Goal: Task Accomplishment & Management: Complete application form

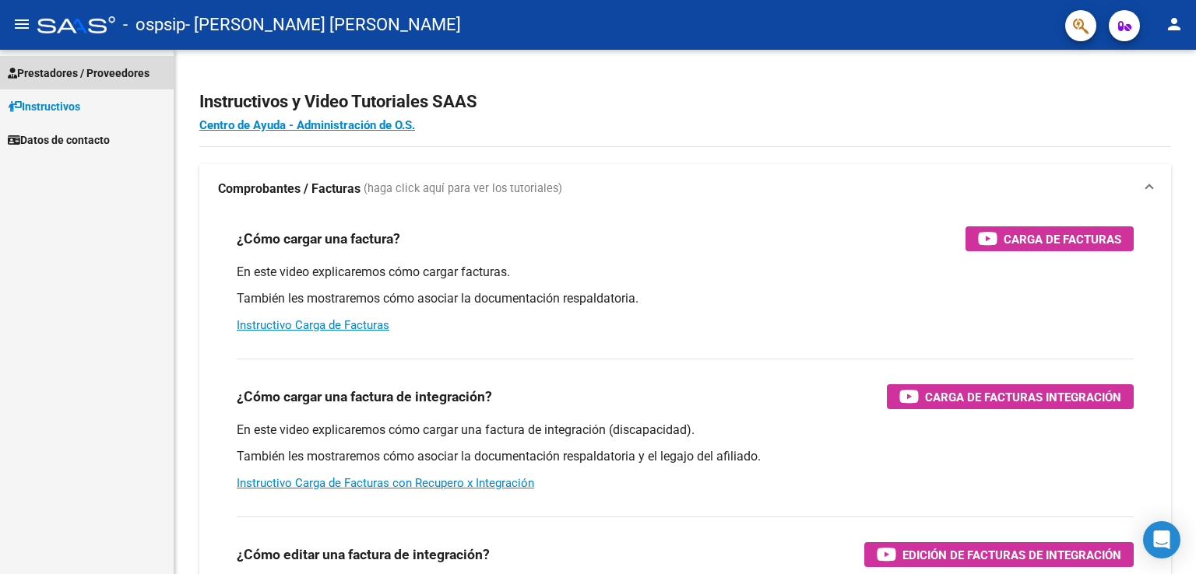
click at [103, 72] on span "Prestadores / Proveedores" at bounding box center [79, 73] width 142 height 17
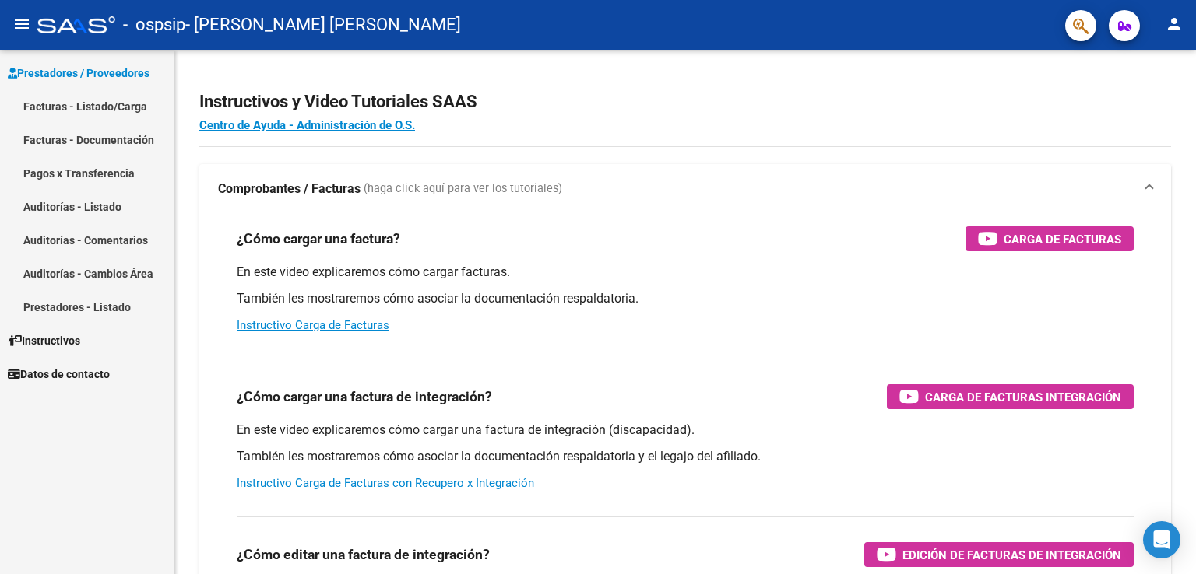
click at [100, 108] on link "Facturas - Listado/Carga" at bounding box center [87, 106] width 174 height 33
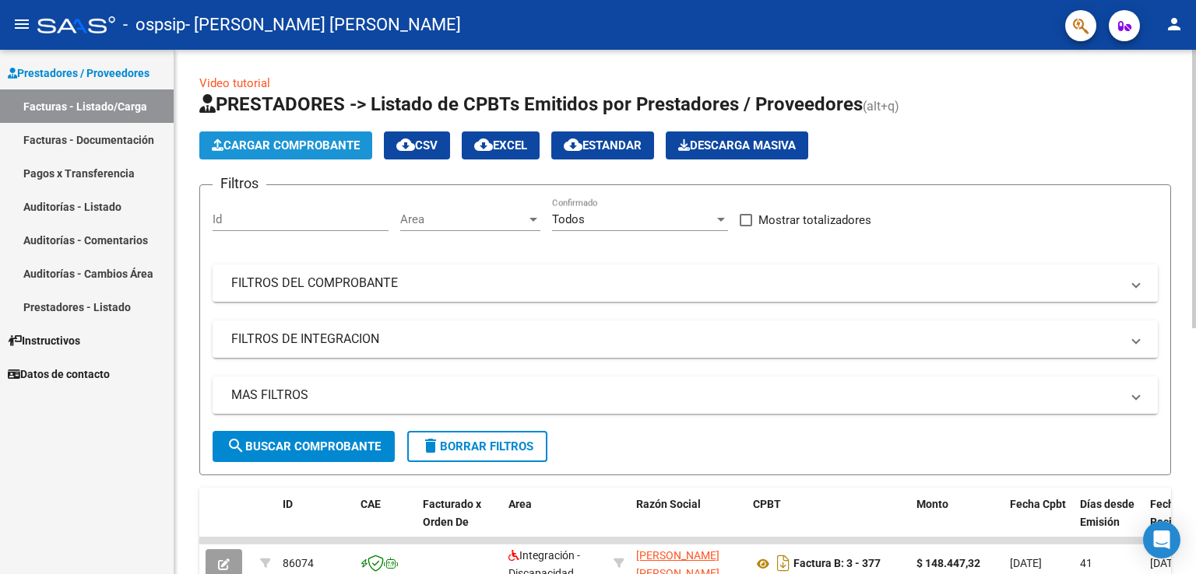
click at [334, 142] on span "Cargar Comprobante" at bounding box center [286, 146] width 148 height 14
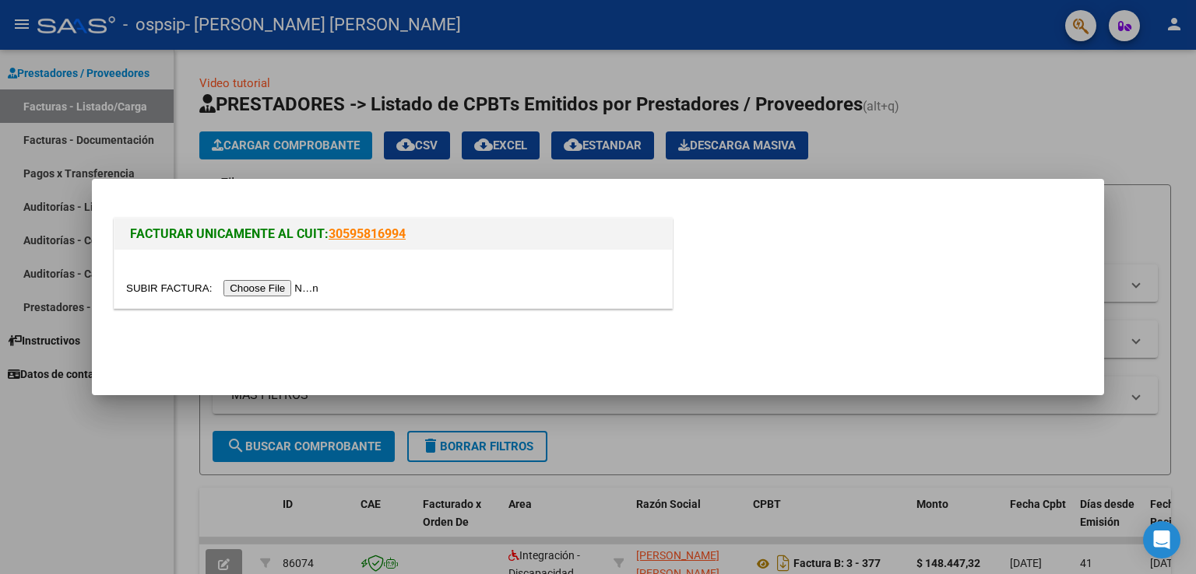
click at [293, 290] on input "file" at bounding box center [224, 288] width 197 height 16
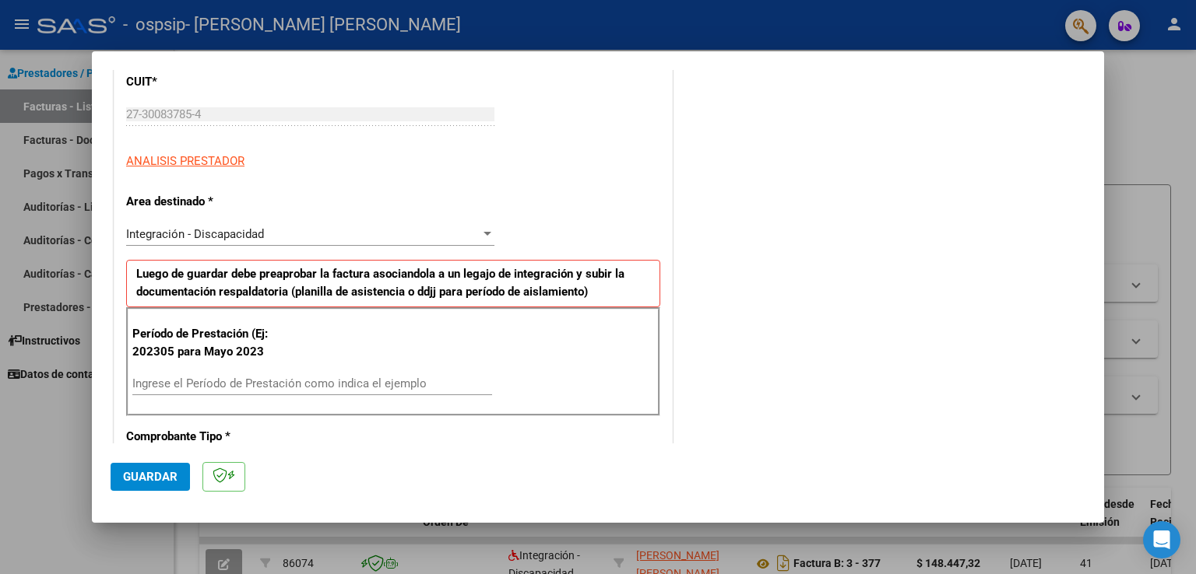
scroll to position [224, 0]
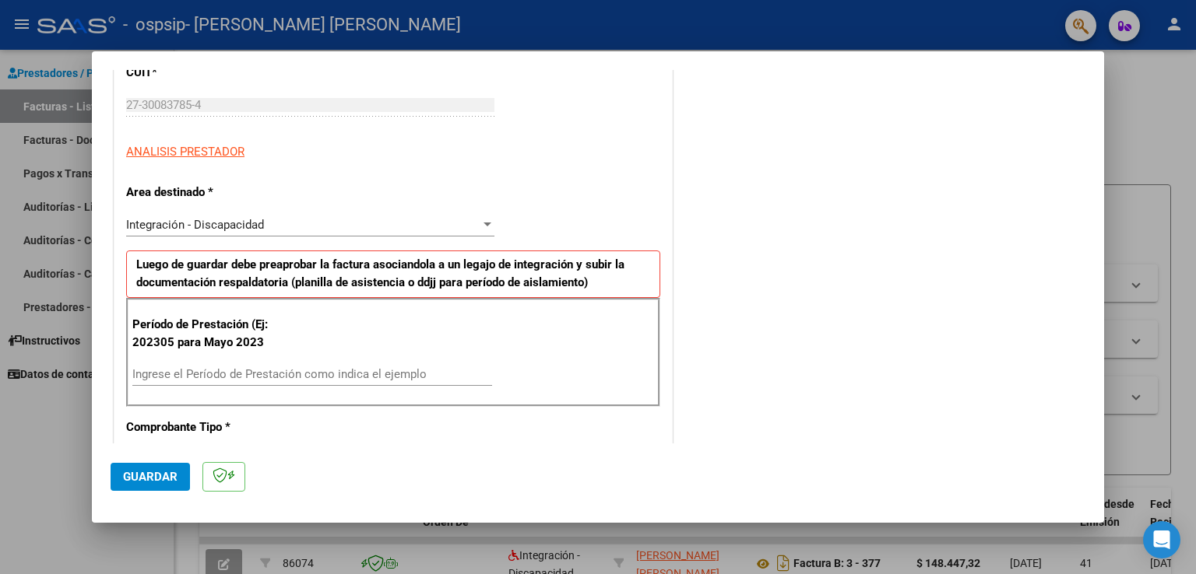
click at [190, 366] on div "Ingrese el Período de Prestación como indica el ejemplo" at bounding box center [312, 374] width 360 height 23
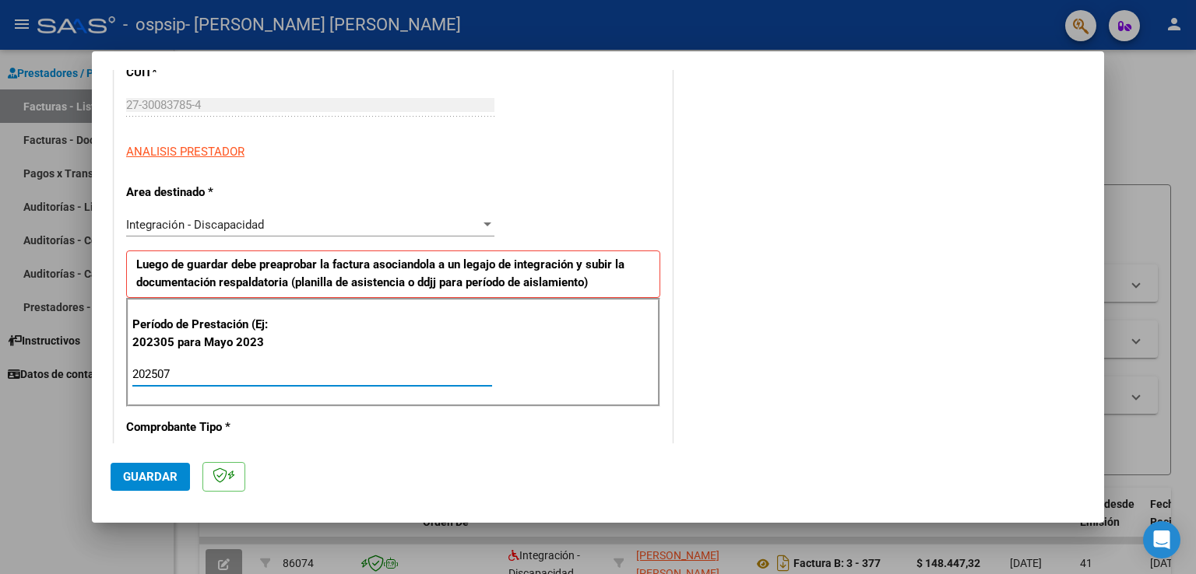
type input "202507"
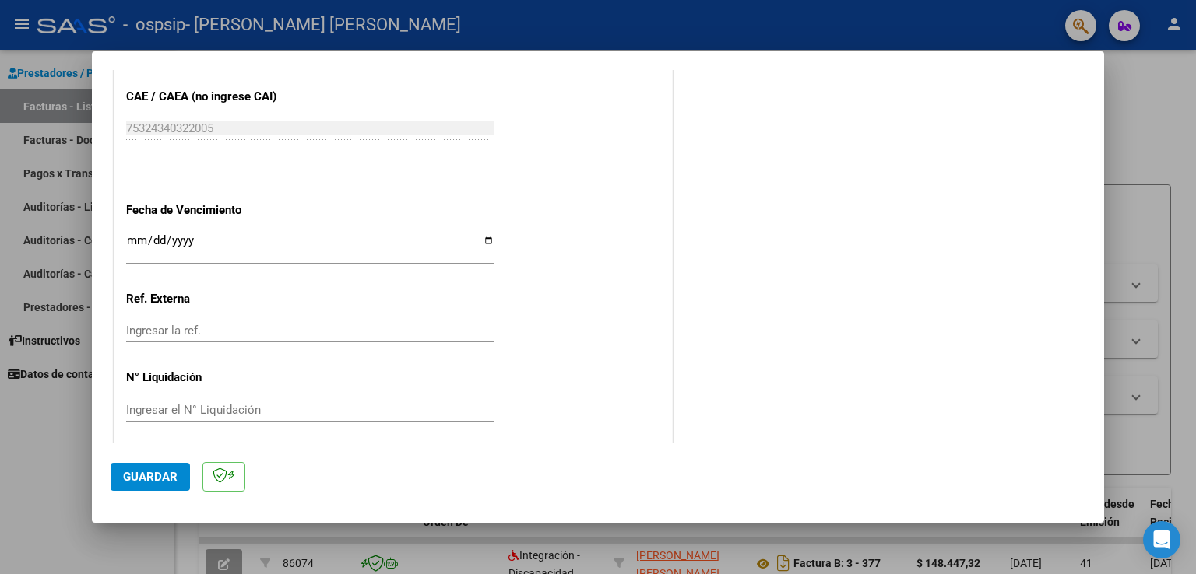
scroll to position [964, 0]
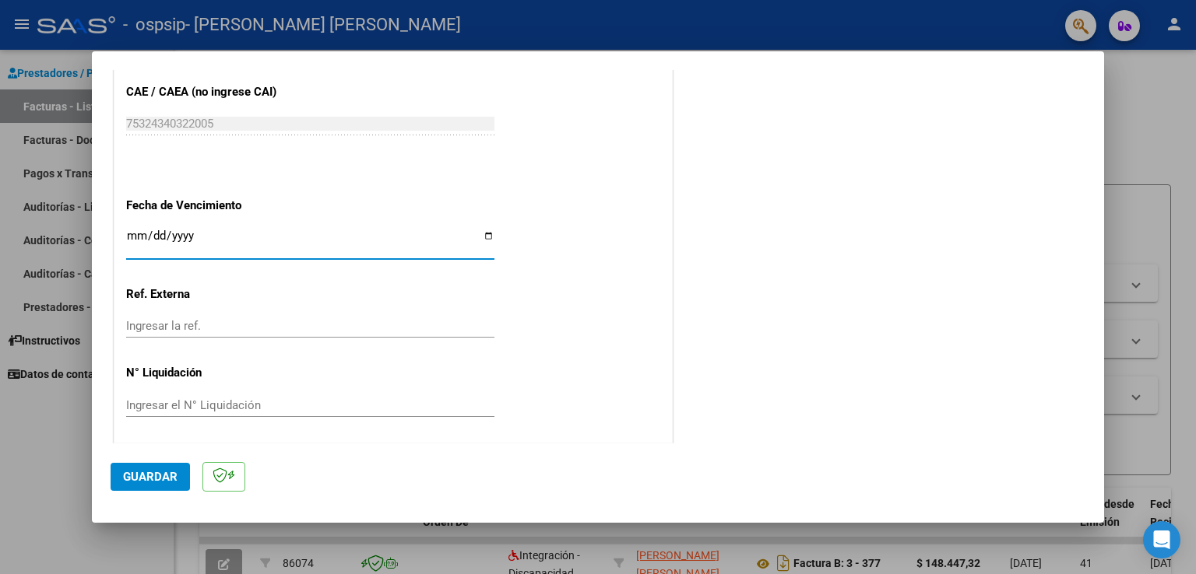
click at [156, 231] on input "Ingresar la fecha" at bounding box center [310, 242] width 368 height 25
click at [132, 231] on input "Ingresar la fecha" at bounding box center [310, 242] width 368 height 25
type input "[DATE]"
click at [155, 474] on span "Guardar" at bounding box center [150, 477] width 54 height 14
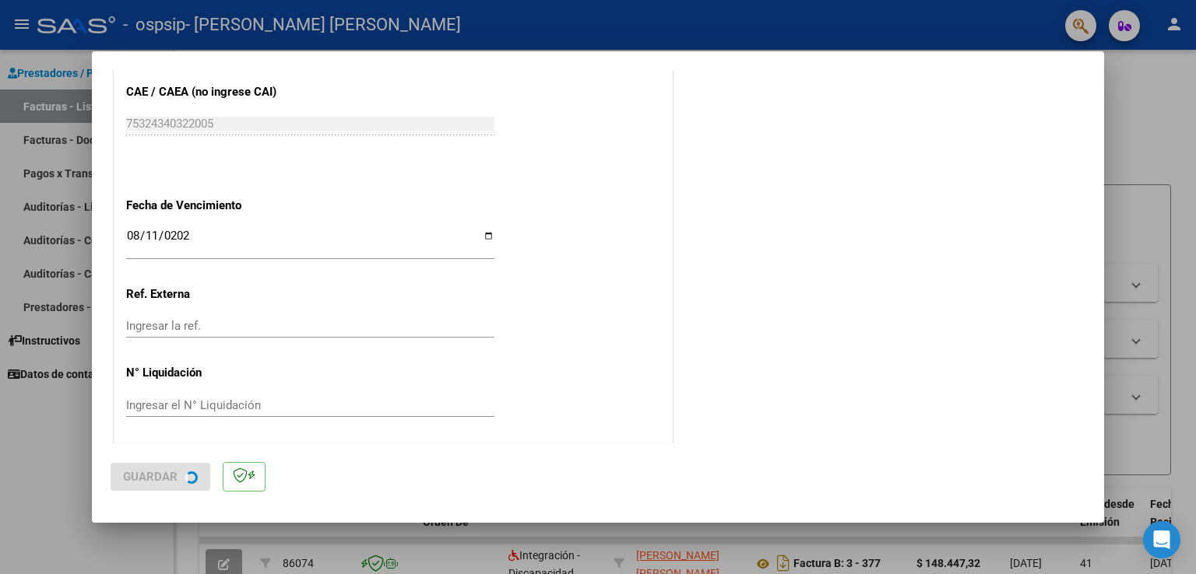
scroll to position [0, 0]
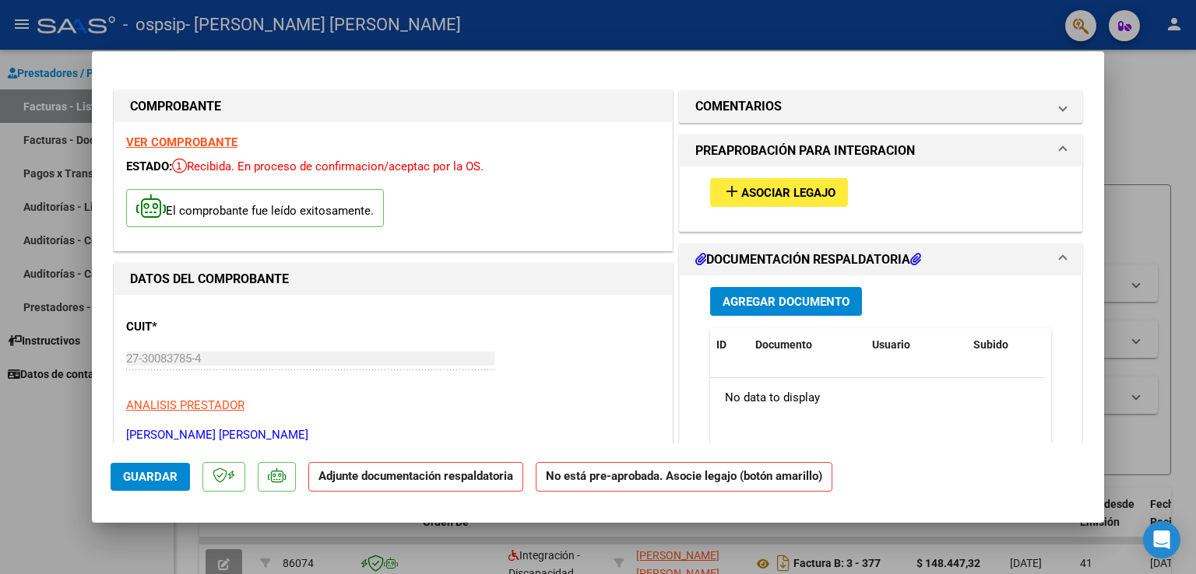
click at [804, 300] on span "Agregar Documento" at bounding box center [785, 302] width 127 height 14
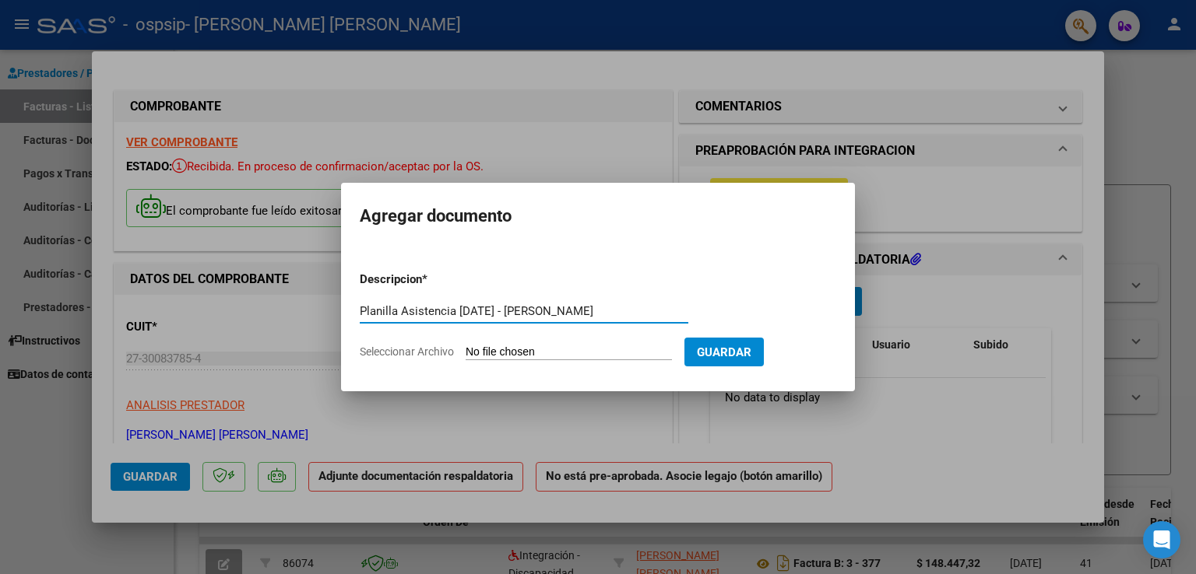
type input "Planilla Asistencia [DATE] - [PERSON_NAME]"
click at [625, 351] on input "Seleccionar Archivo" at bounding box center [569, 353] width 206 height 15
type input "C:\fakepath\Planilla [DATE] - [PERSON_NAME].jpeg"
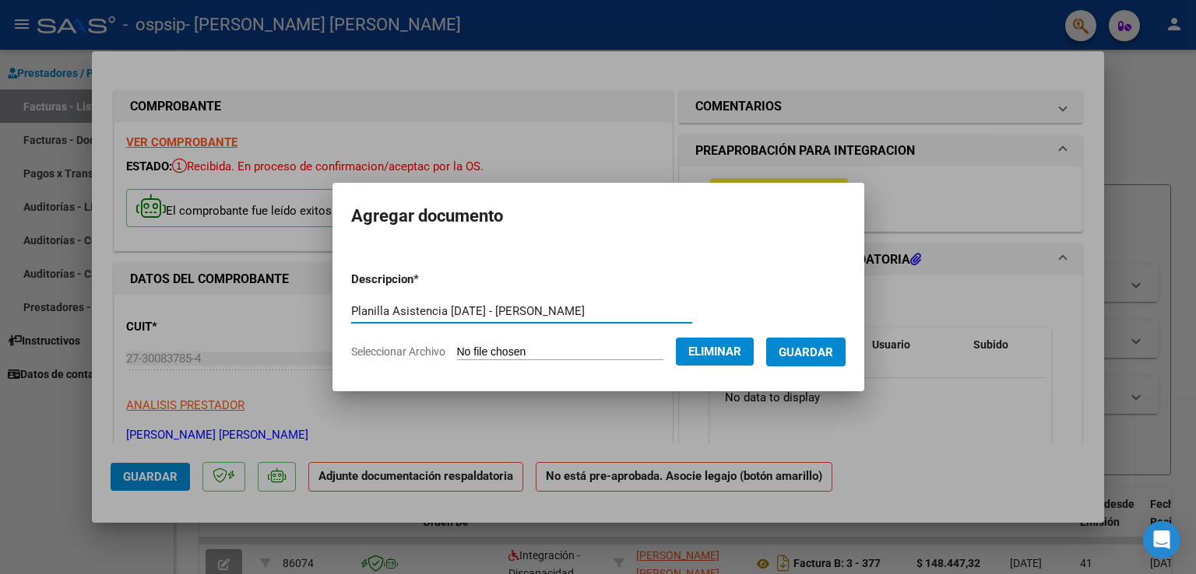
drag, startPoint x: 465, startPoint y: 311, endPoint x: 642, endPoint y: 323, distance: 177.9
click at [642, 323] on div "Planilla Asistencia [DATE] - [PERSON_NAME] Escriba aquí una descripcion" at bounding box center [521, 319] width 341 height 38
type input "Planilla Asistencia [DATE]"
click at [833, 355] on span "Guardar" at bounding box center [805, 353] width 54 height 14
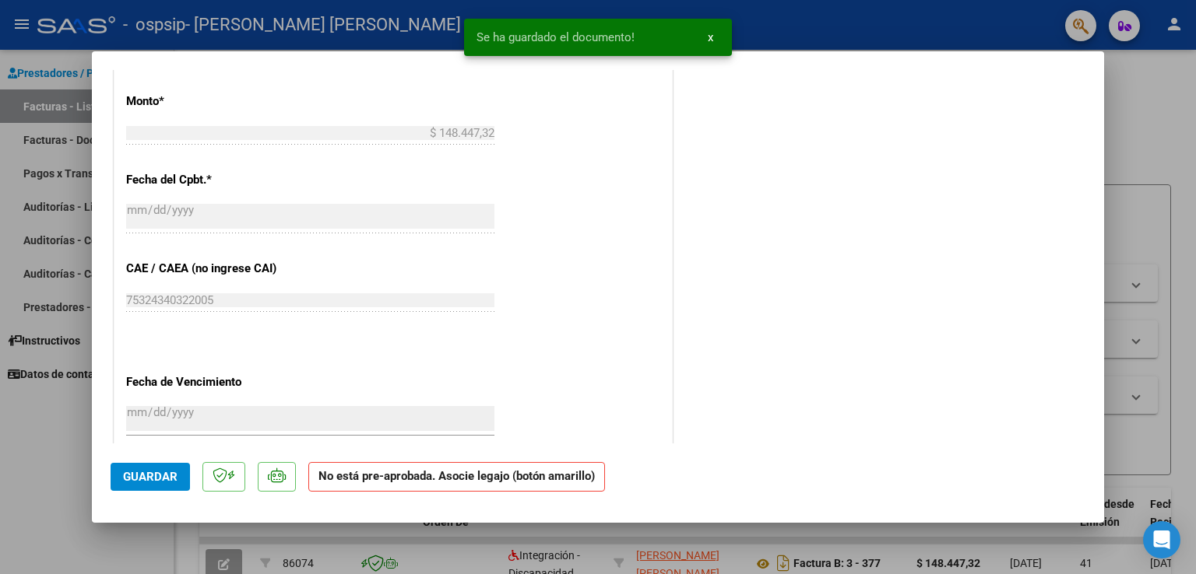
scroll to position [978, 0]
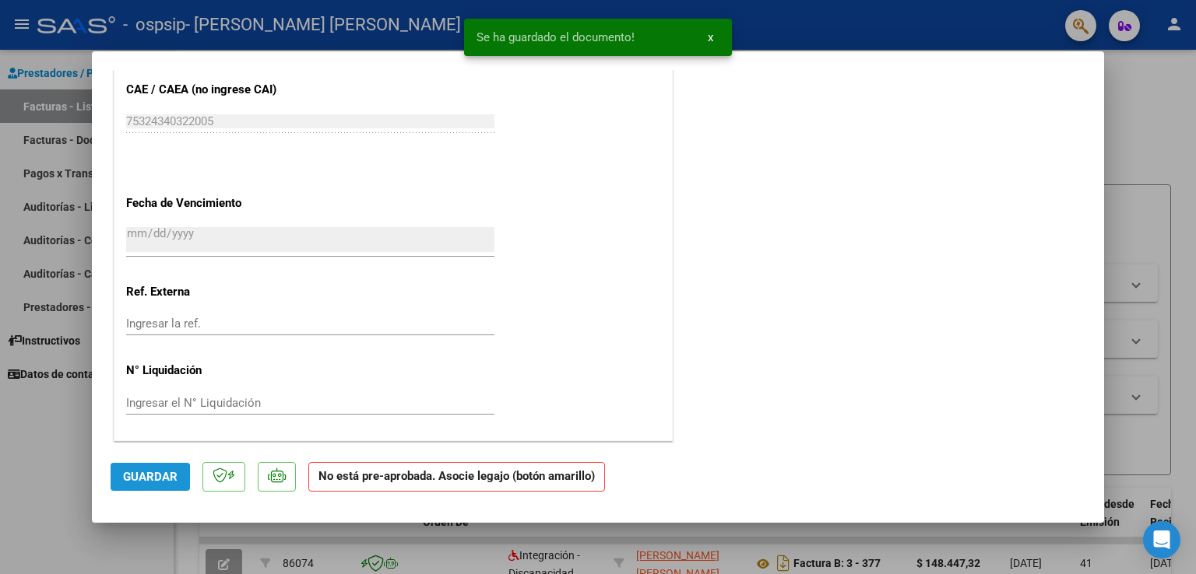
click at [141, 479] on span "Guardar" at bounding box center [150, 477] width 54 height 14
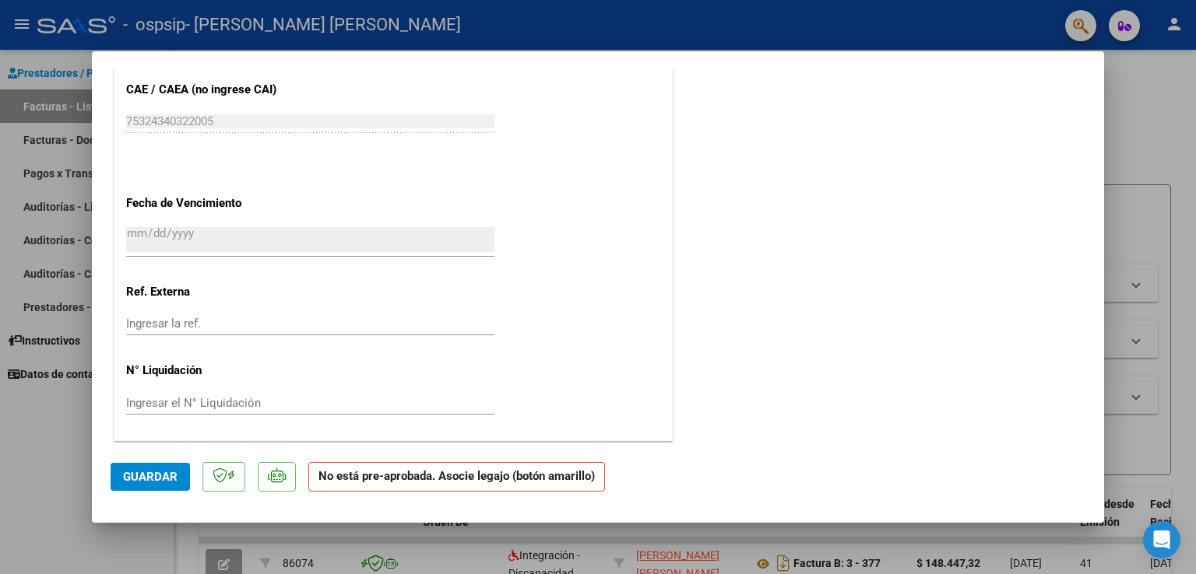
click at [165, 475] on span "Guardar" at bounding box center [150, 477] width 54 height 14
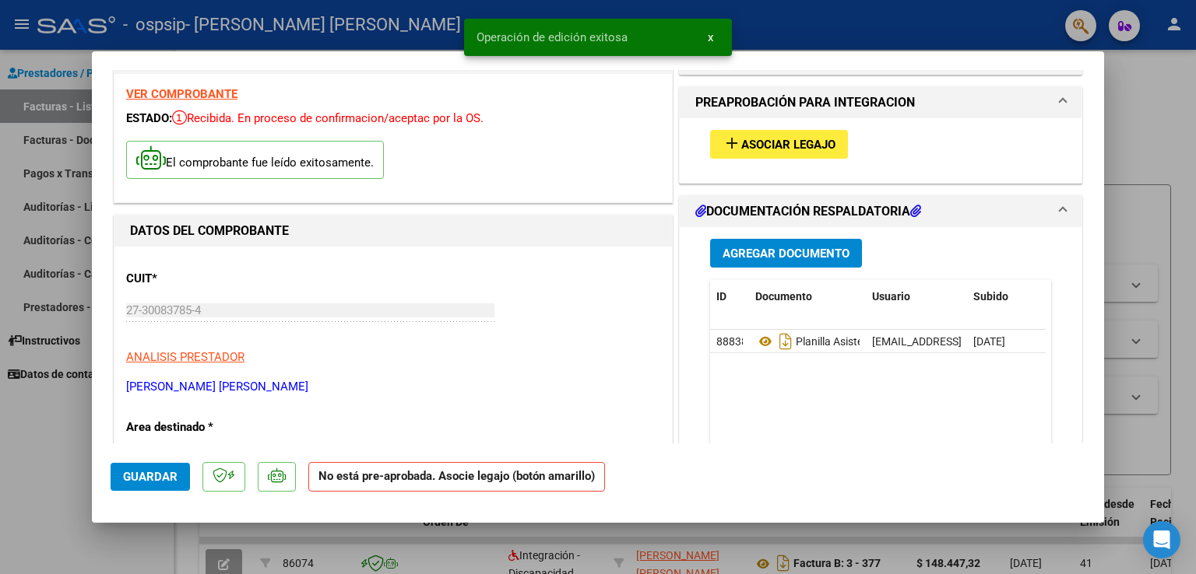
scroll to position [0, 0]
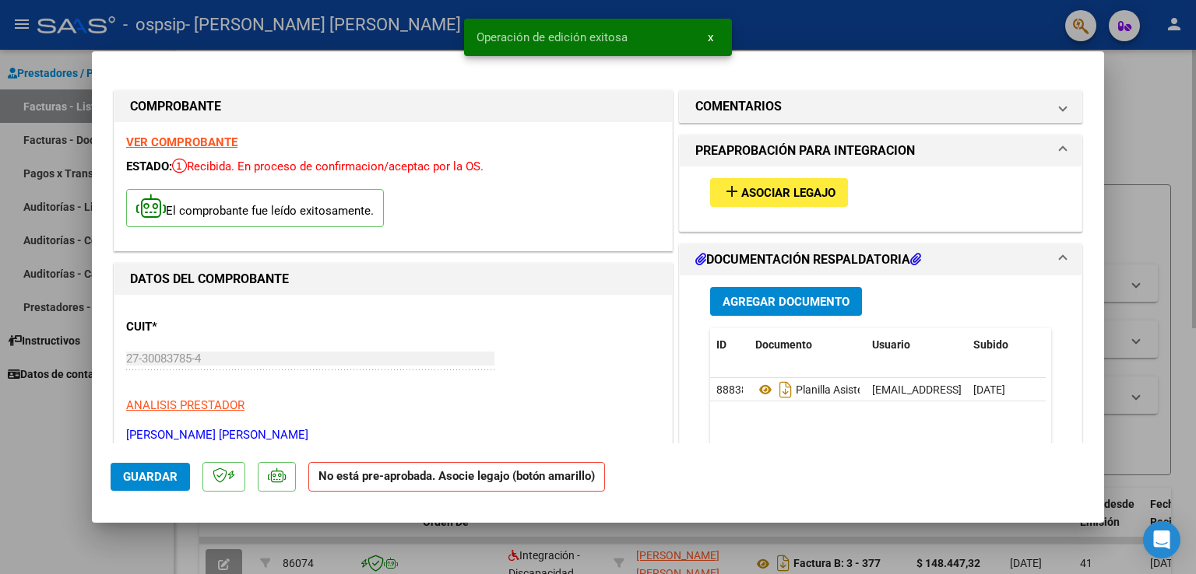
click at [1177, 285] on div at bounding box center [598, 287] width 1196 height 574
type input "$ 0,00"
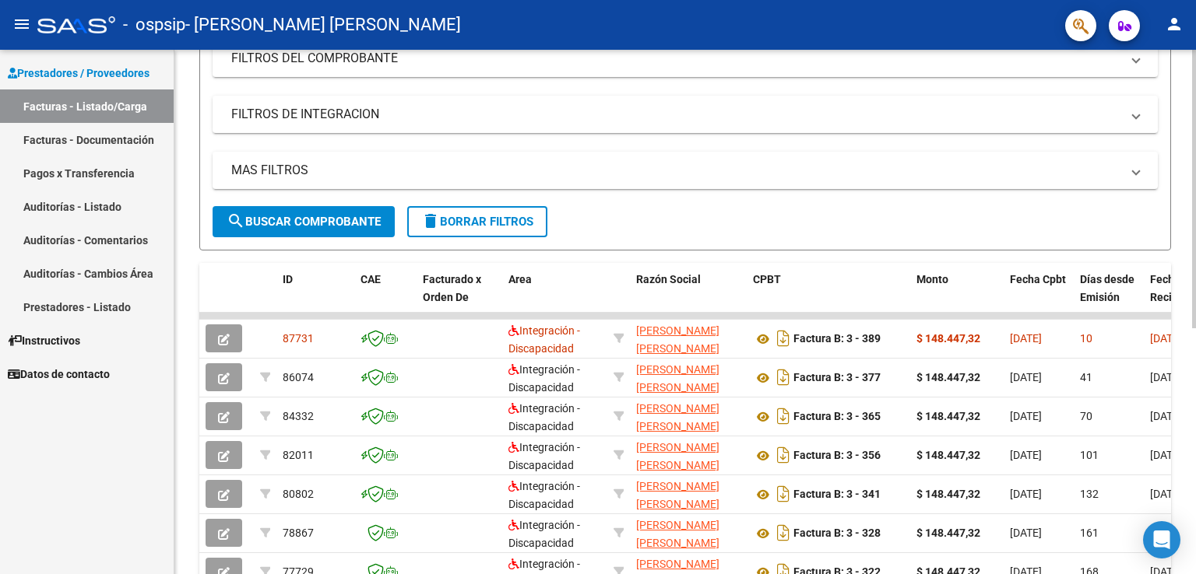
scroll to position [230, 0]
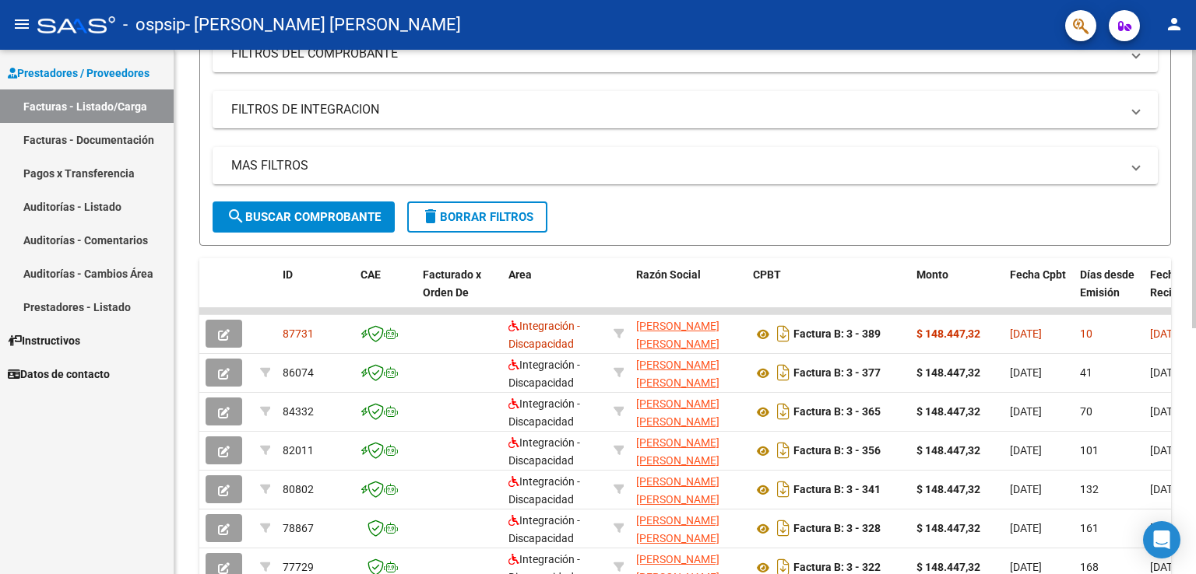
click at [1195, 279] on div at bounding box center [1194, 313] width 4 height 279
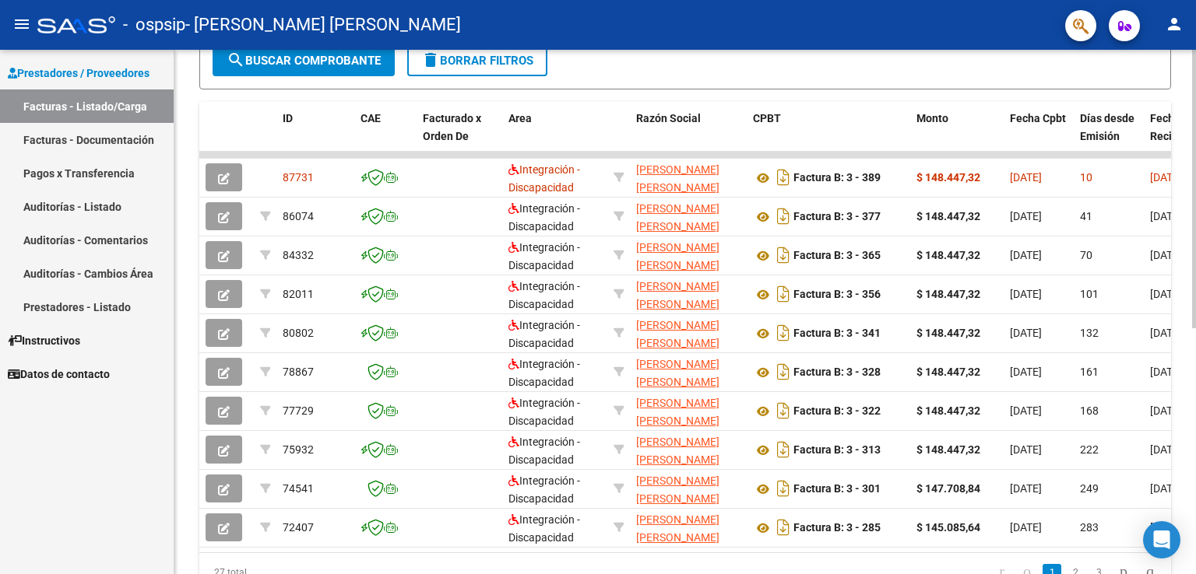
scroll to position [402, 0]
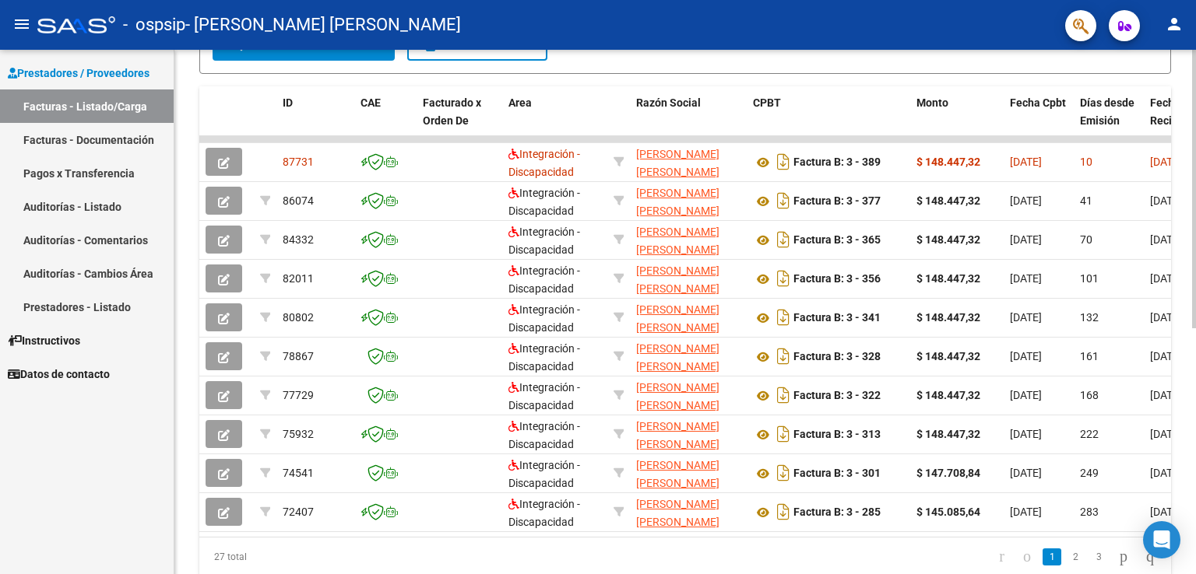
click at [1195, 340] on div at bounding box center [1194, 407] width 4 height 279
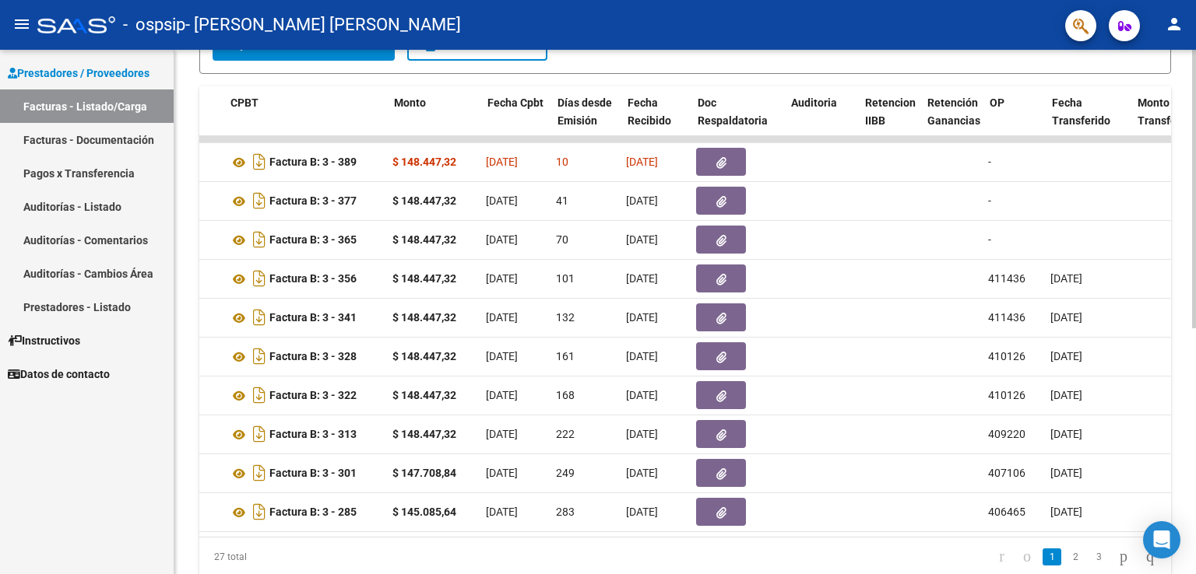
scroll to position [0, 522]
